Goal: Navigation & Orientation: Find specific page/section

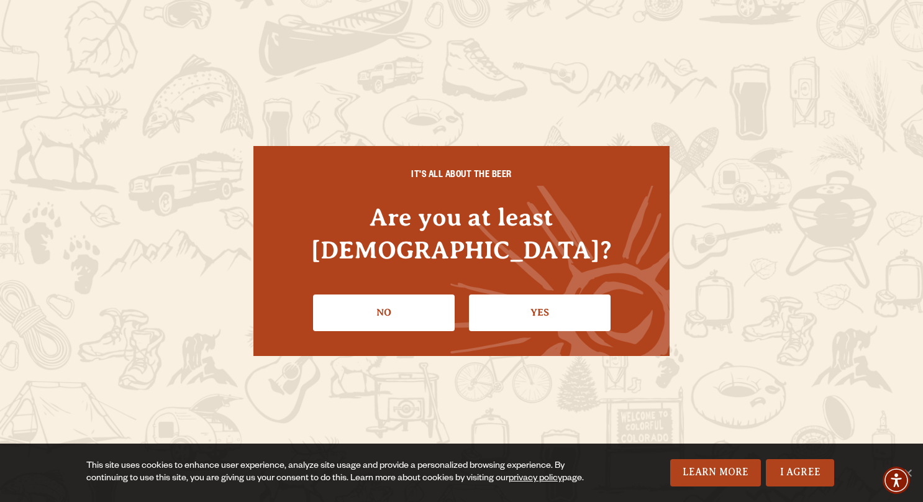
click at [531, 300] on link "Yes" at bounding box center [540, 313] width 142 height 36
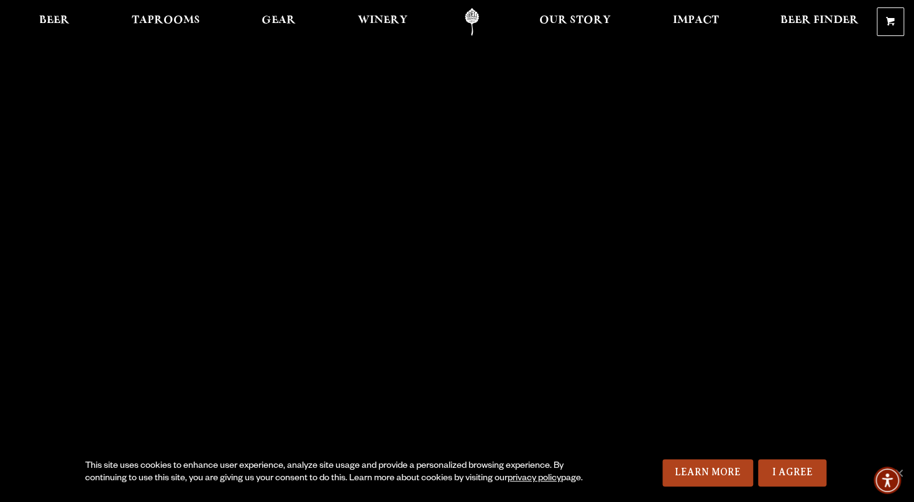
click at [795, 469] on link "I Agree" at bounding box center [792, 472] width 68 height 27
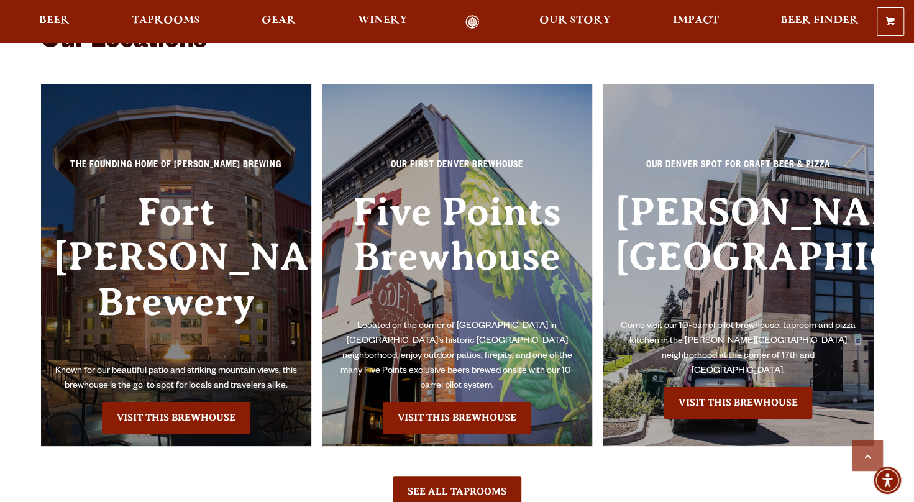
scroll to position [2734, 0]
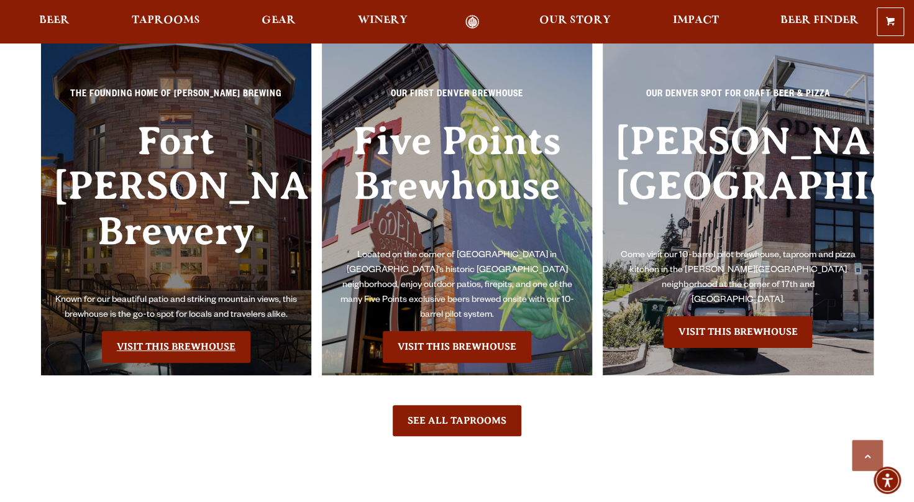
click at [176, 331] on link "Visit this Brewhouse" at bounding box center [176, 346] width 149 height 31
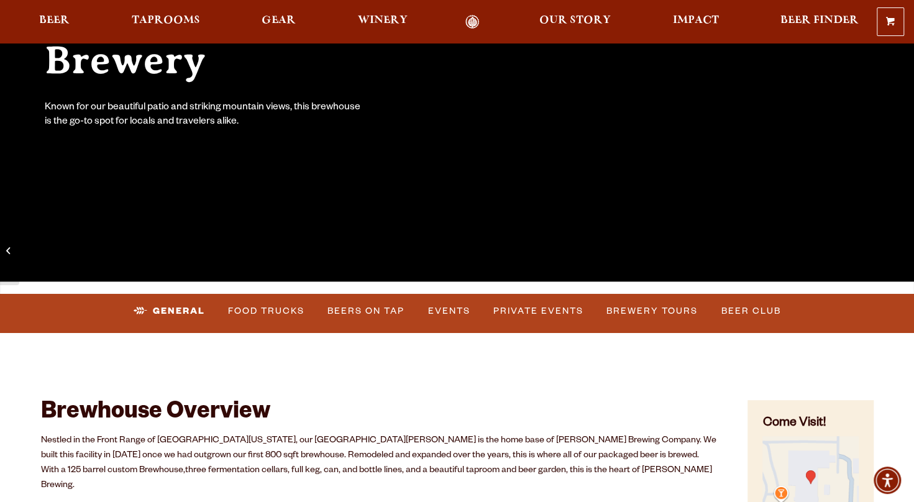
scroll to position [249, 0]
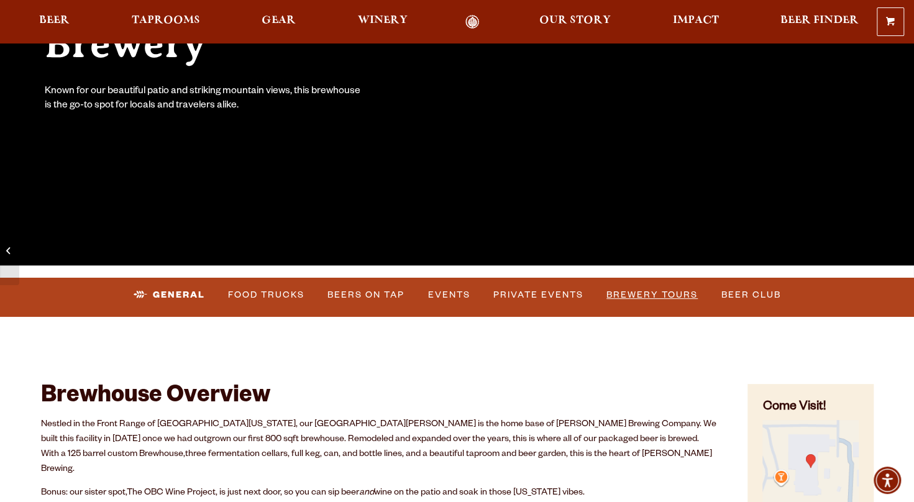
click at [650, 290] on link "Brewery Tours" at bounding box center [652, 295] width 101 height 29
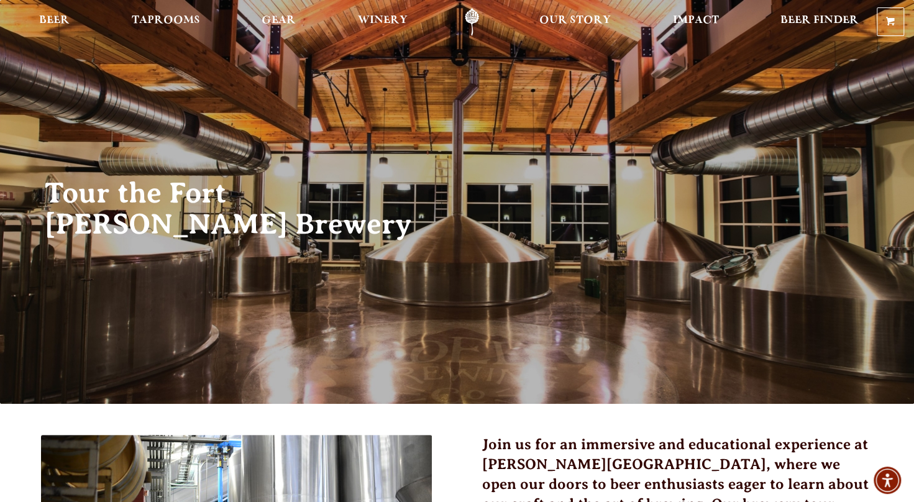
click at [154, 203] on h2 "Tour the Fort [PERSON_NAME] Brewery" at bounding box center [239, 209] width 388 height 62
click at [46, 19] on span "Beer" at bounding box center [54, 21] width 30 height 10
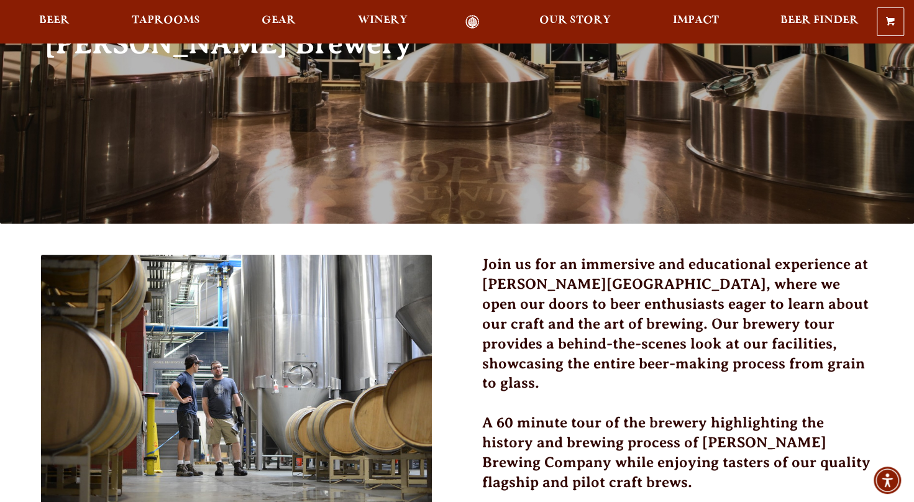
scroll to position [186, 0]
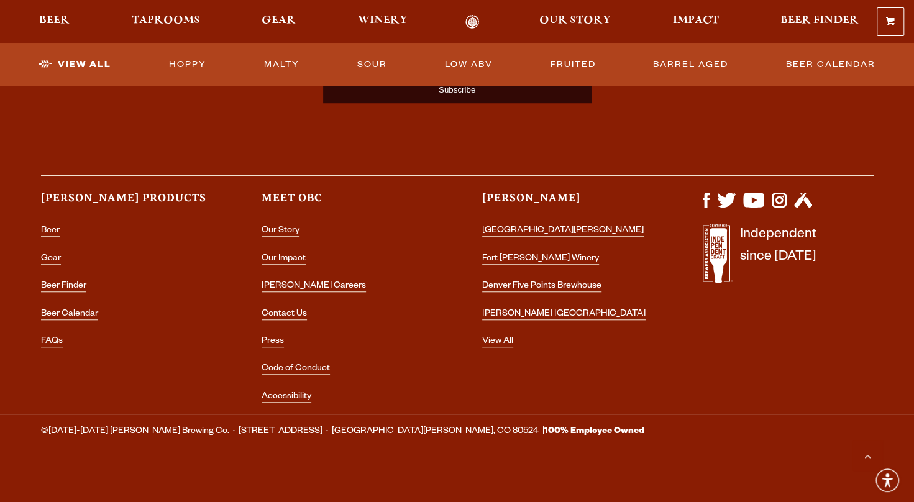
scroll to position [3196, 0]
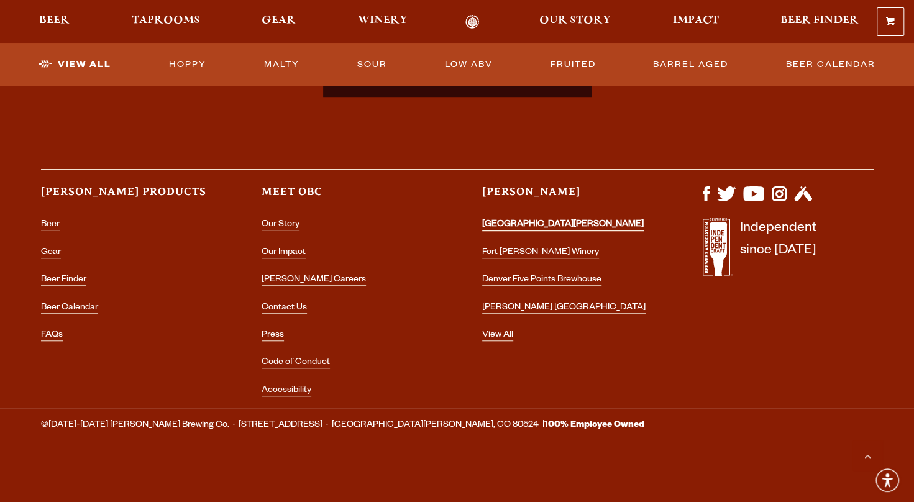
click at [528, 226] on link "[GEOGRAPHIC_DATA][PERSON_NAME]" at bounding box center [563, 225] width 162 height 11
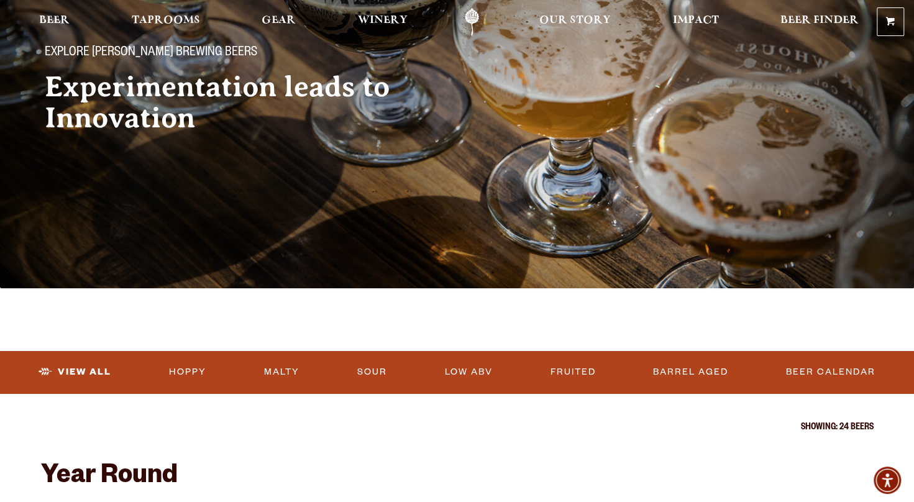
scroll to position [0, 0]
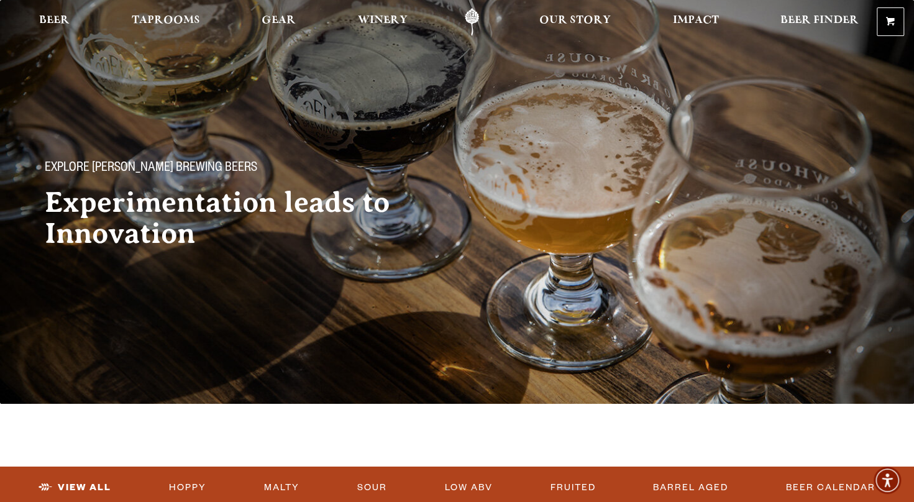
click at [175, 16] on span "Taprooms" at bounding box center [166, 21] width 68 height 10
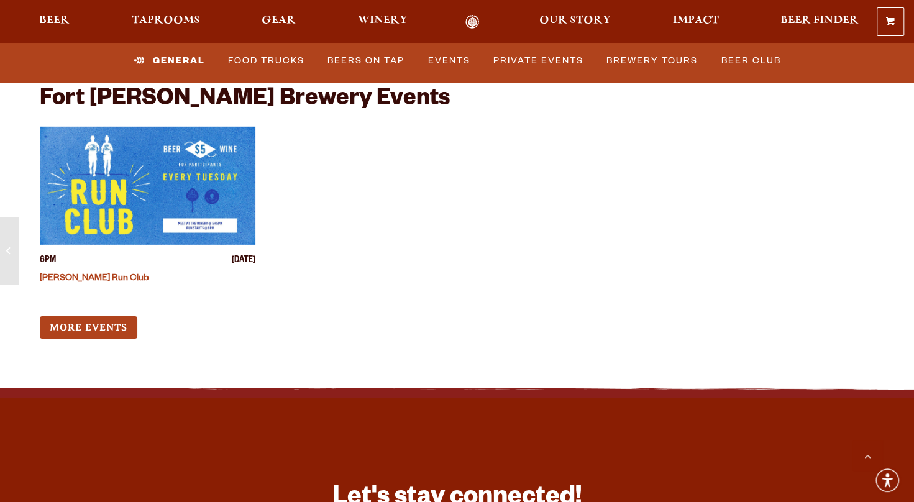
scroll to position [4723, 0]
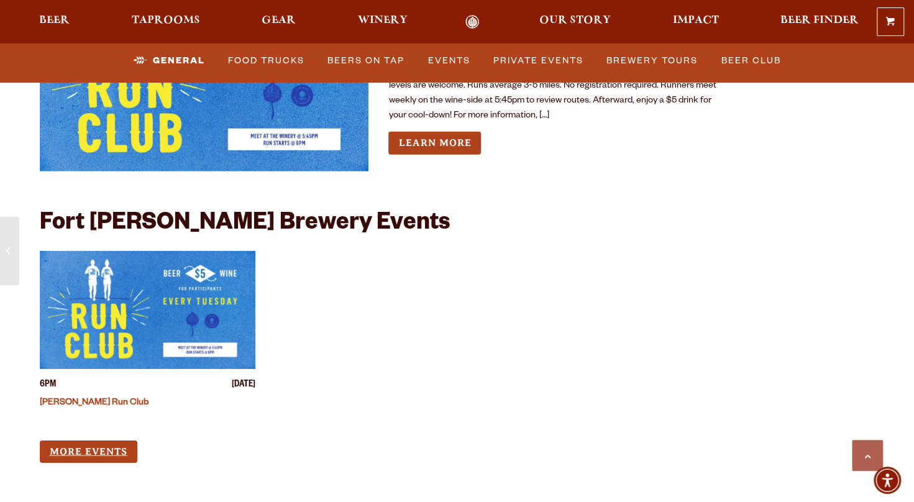
click at [76, 441] on link "More Events" at bounding box center [89, 452] width 98 height 23
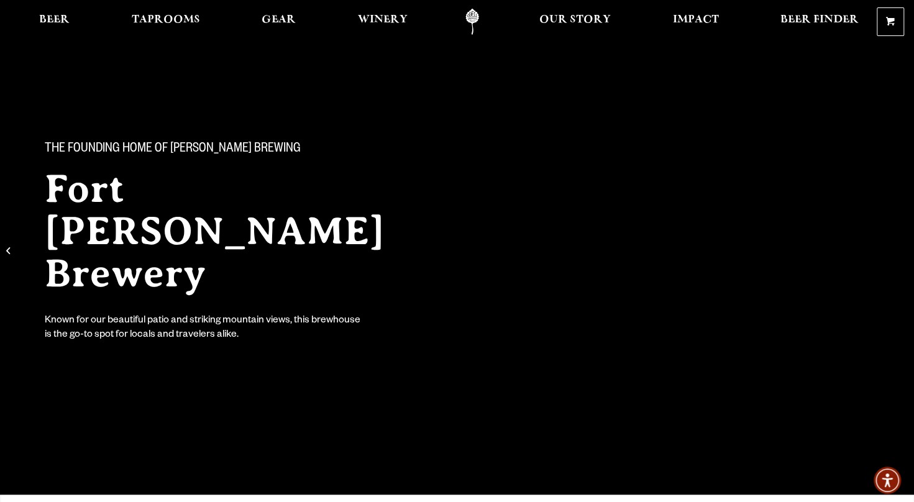
scroll to position [0, 0]
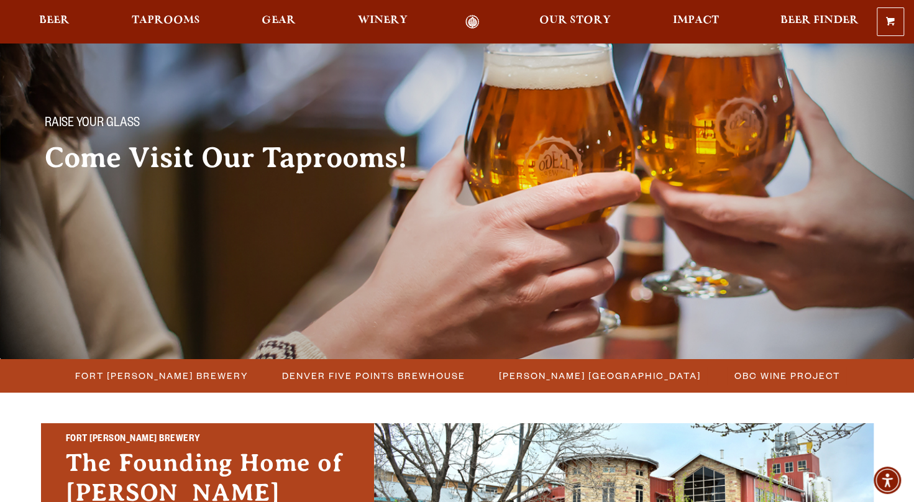
scroll to position [62, 0]
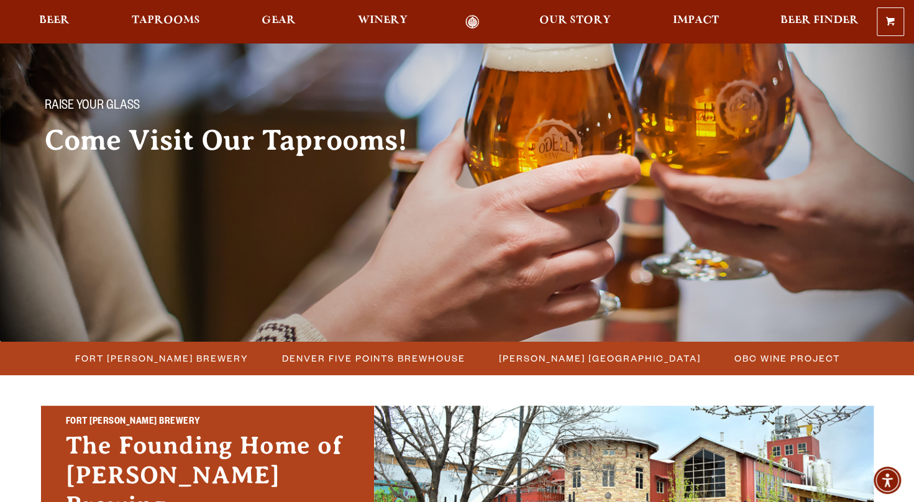
click at [122, 362] on span "Fort [PERSON_NAME] Brewery" at bounding box center [161, 358] width 173 height 18
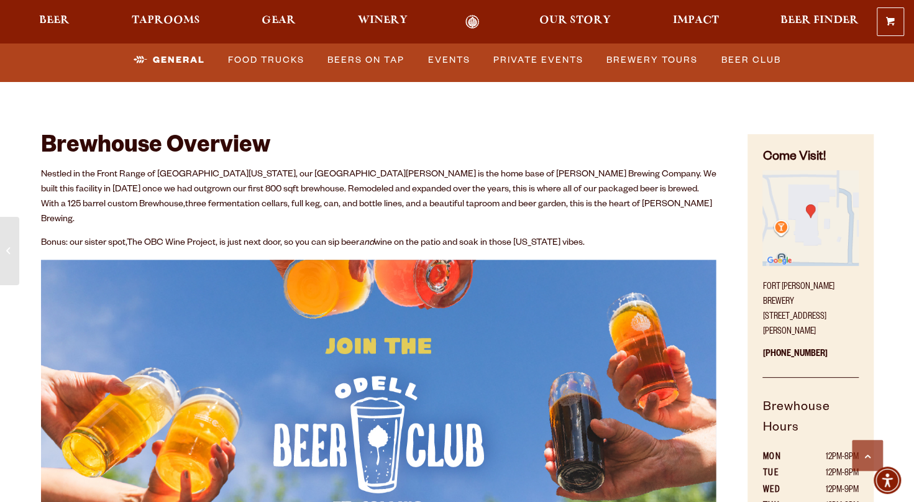
scroll to position [497, 0]
